Goal: Navigation & Orientation: Find specific page/section

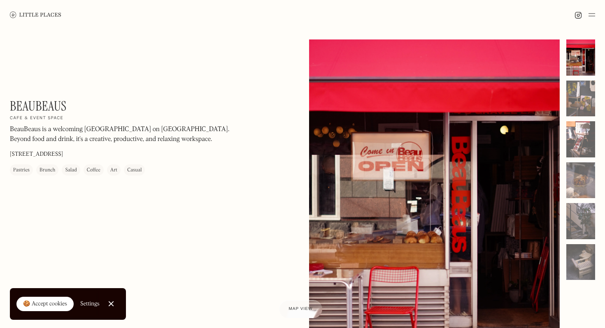
click at [34, 16] on img at bounding box center [35, 15] width 51 height 6
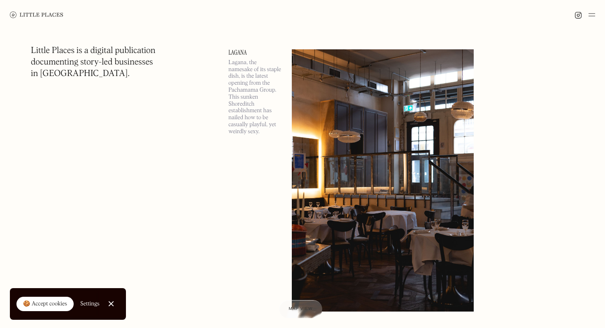
scroll to position [658, 0]
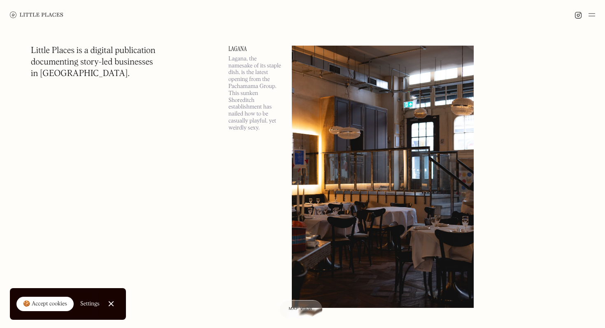
click at [356, 179] on img at bounding box center [383, 177] width 182 height 263
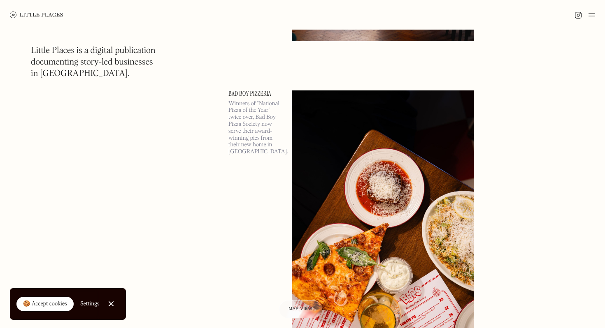
scroll to position [1289, 0]
